Goal: Navigation & Orientation: Find specific page/section

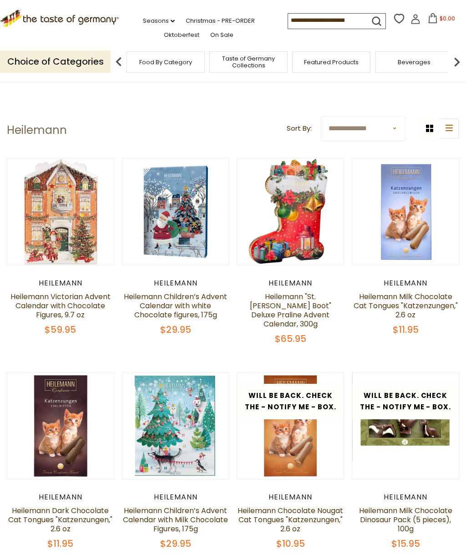
click at [455, 58] on img at bounding box center [457, 62] width 18 height 18
click at [456, 58] on img at bounding box center [457, 62] width 18 height 18
click at [460, 58] on img at bounding box center [457, 62] width 18 height 18
click at [459, 57] on img at bounding box center [457, 62] width 18 height 18
click at [458, 59] on img at bounding box center [457, 62] width 18 height 18
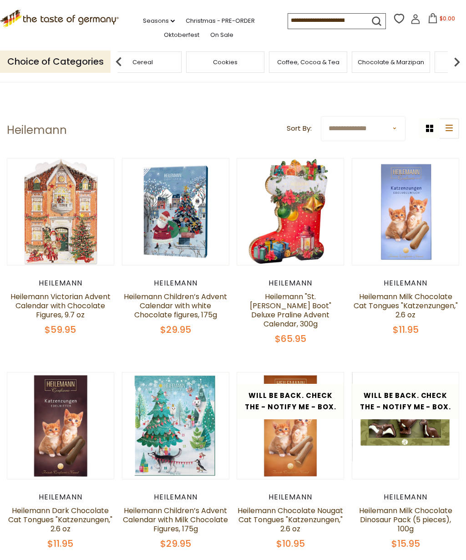
click at [461, 59] on img at bounding box center [457, 62] width 18 height 18
click at [314, 56] on div "Cheese & Dairy" at bounding box center [353, 61] width 78 height 21
click at [456, 63] on img at bounding box center [457, 62] width 18 height 18
click at [462, 61] on img at bounding box center [457, 62] width 18 height 18
click at [462, 59] on img at bounding box center [457, 62] width 18 height 18
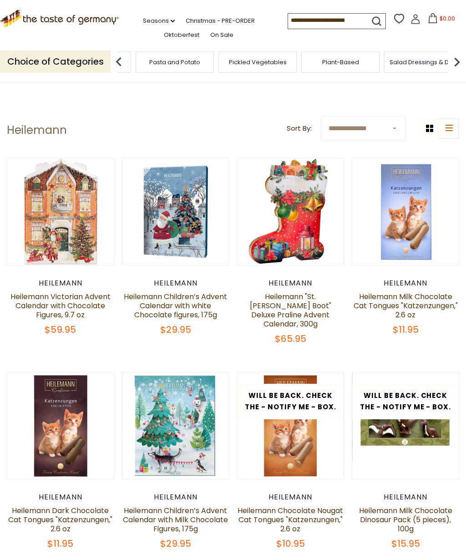
click at [461, 59] on img at bounding box center [457, 62] width 18 height 18
click at [462, 59] on img at bounding box center [457, 62] width 18 height 18
click at [462, 60] on img at bounding box center [457, 62] width 18 height 18
click at [462, 61] on img at bounding box center [457, 62] width 18 height 18
click at [461, 60] on img at bounding box center [457, 62] width 18 height 18
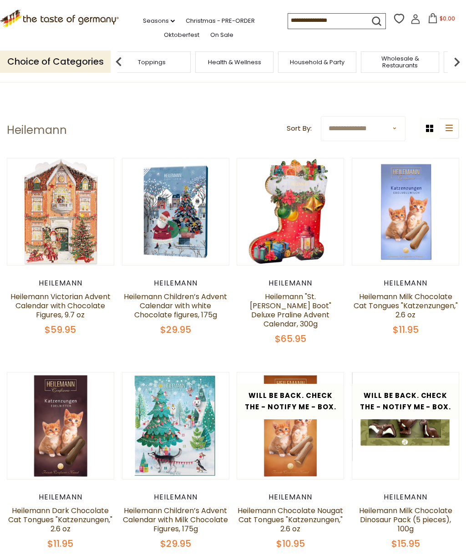
click at [461, 59] on img at bounding box center [457, 62] width 18 height 18
click at [462, 59] on img at bounding box center [457, 62] width 18 height 18
click at [461, 60] on img at bounding box center [457, 62] width 18 height 18
click at [462, 60] on img at bounding box center [457, 62] width 18 height 18
click at [461, 60] on img at bounding box center [457, 62] width 18 height 18
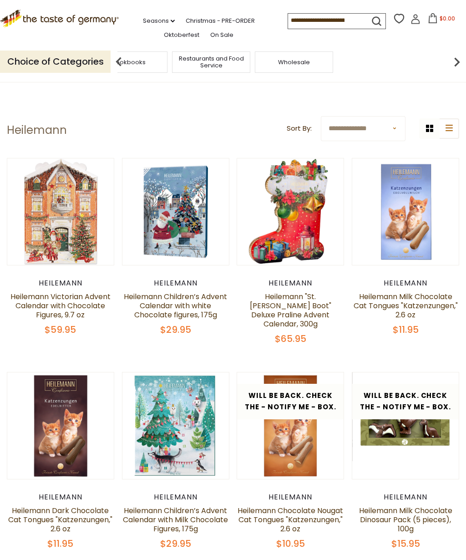
click at [125, 53] on img at bounding box center [119, 62] width 18 height 18
click at [127, 53] on img at bounding box center [119, 62] width 18 height 18
click at [123, 53] on img at bounding box center [119, 62] width 18 height 18
click at [126, 53] on img at bounding box center [119, 62] width 18 height 18
click at [121, 65] on img at bounding box center [119, 62] width 18 height 18
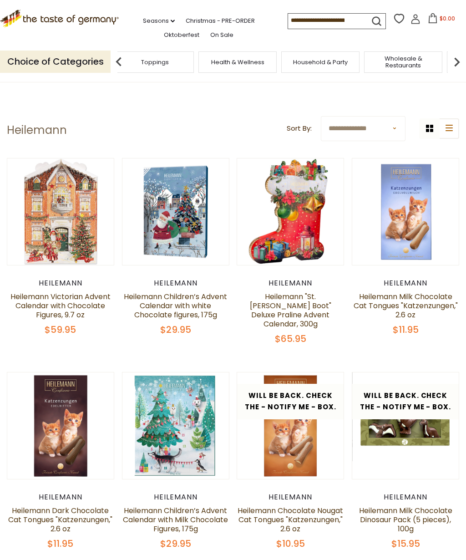
click at [122, 57] on img at bounding box center [119, 62] width 18 height 18
click at [126, 58] on img at bounding box center [119, 62] width 18 height 18
click at [122, 57] on img at bounding box center [119, 62] width 18 height 18
click at [121, 60] on img at bounding box center [119, 62] width 18 height 18
click at [119, 60] on img at bounding box center [119, 62] width 18 height 18
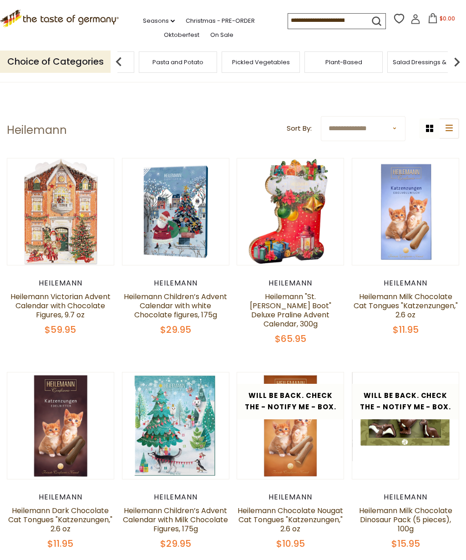
click at [113, 61] on img at bounding box center [119, 62] width 18 height 18
click at [117, 58] on img at bounding box center [119, 62] width 18 height 18
click at [119, 59] on img at bounding box center [119, 62] width 18 height 18
click at [117, 61] on img at bounding box center [119, 62] width 18 height 18
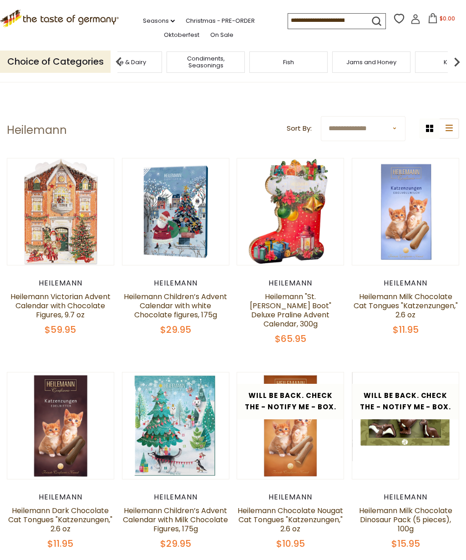
click at [146, 59] on span "Cheese & Dairy" at bounding box center [123, 62] width 46 height 7
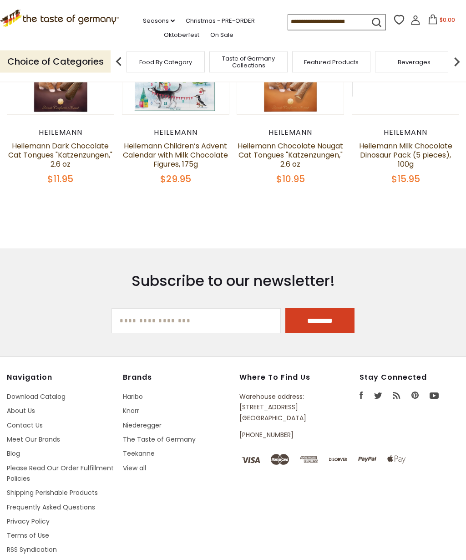
scroll to position [364, 0]
click at [140, 464] on link "View all" at bounding box center [134, 468] width 23 height 9
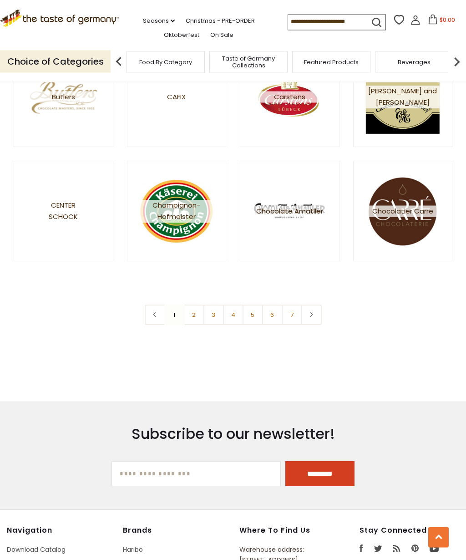
scroll to position [1297, 0]
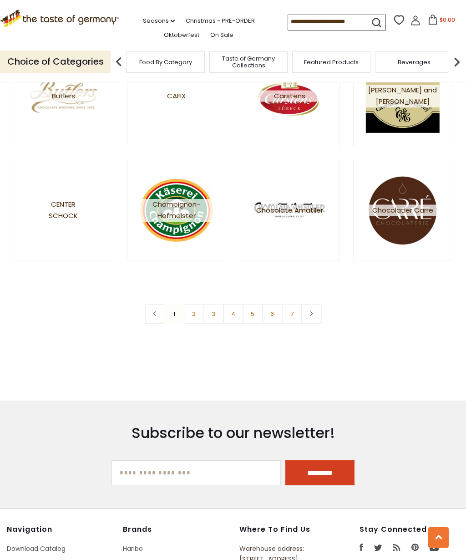
click at [191, 315] on link "2" at bounding box center [194, 314] width 20 height 20
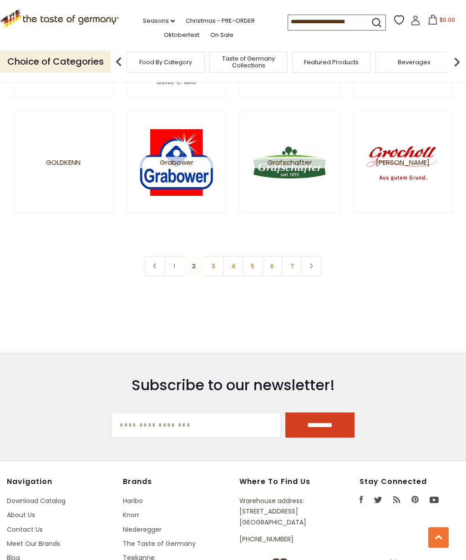
scroll to position [1344, 0]
click at [289, 267] on link "7" at bounding box center [292, 266] width 20 height 20
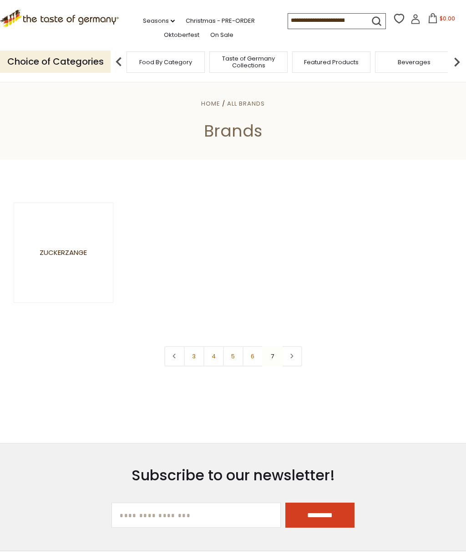
click at [236, 356] on link "5" at bounding box center [233, 356] width 20 height 20
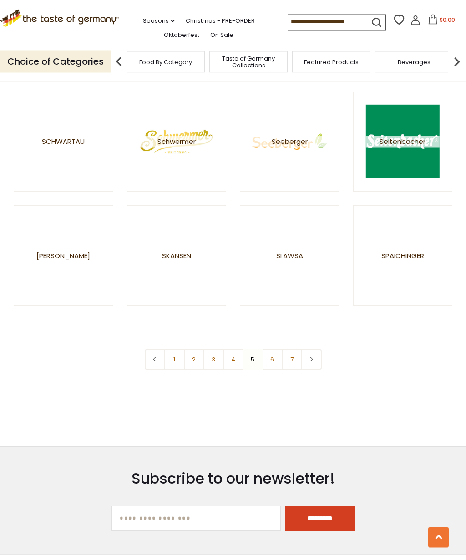
scroll to position [1251, 0]
click at [272, 357] on link "6" at bounding box center [272, 359] width 20 height 20
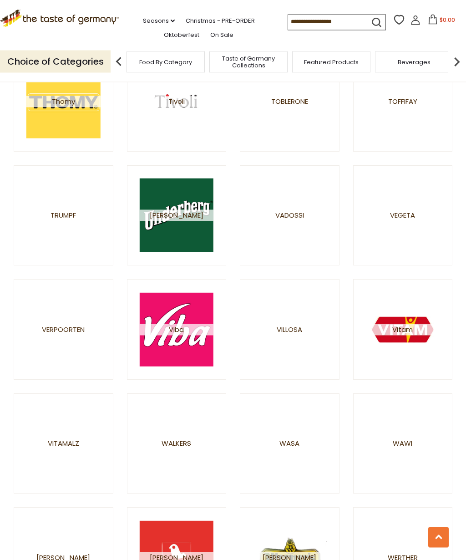
scroll to position [734, 0]
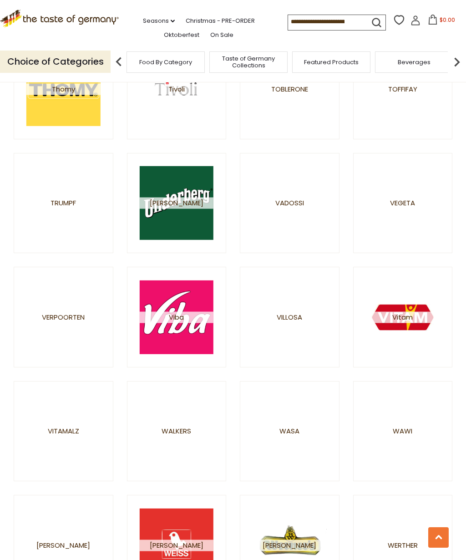
click at [177, 318] on span "Viba" at bounding box center [177, 316] width 74 height 11
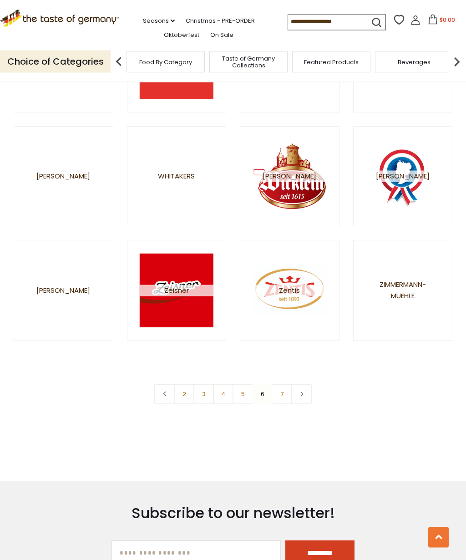
scroll to position [1217, 0]
click at [208, 393] on link "3" at bounding box center [203, 394] width 20 height 20
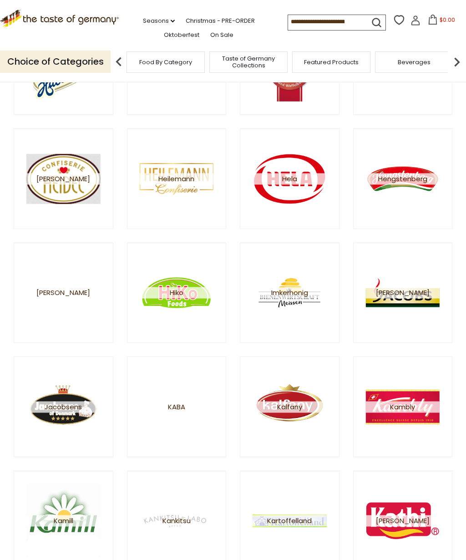
scroll to position [420, 0]
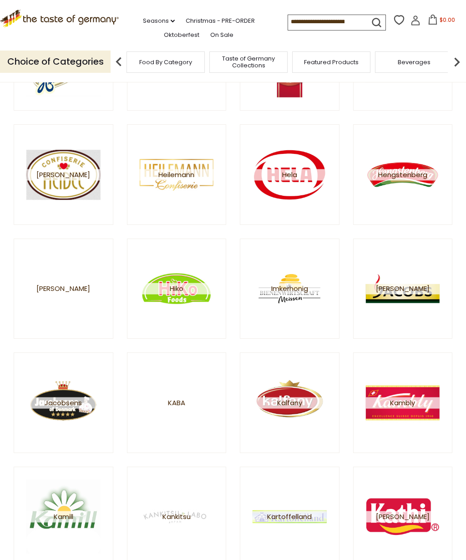
click at [164, 175] on span "Heilemann" at bounding box center [177, 174] width 74 height 11
